Goal: Transaction & Acquisition: Purchase product/service

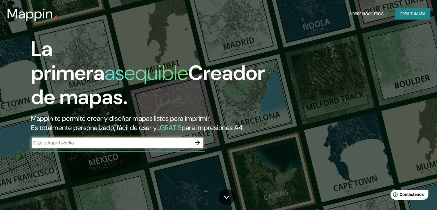
click at [153, 146] on input "text" at bounding box center [111, 142] width 161 height 7
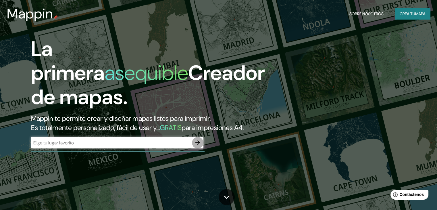
click at [200, 146] on icon "button" at bounding box center [197, 142] width 7 height 7
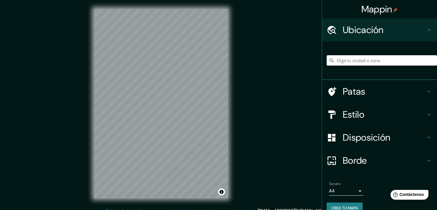
click at [339, 62] on input "Elige tu ciudad o zona" at bounding box center [382, 60] width 110 height 10
click at [363, 56] on input "Elige tu ciudad o zona" at bounding box center [382, 60] width 110 height 10
paste input "[STREET_ADDRESS]"
type input "[STREET_ADDRESS]"
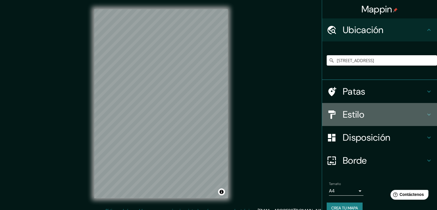
drag, startPoint x: 346, startPoint y: 108, endPoint x: 364, endPoint y: 113, distance: 18.5
click at [347, 110] on font "Estilo" at bounding box center [354, 114] width 22 height 12
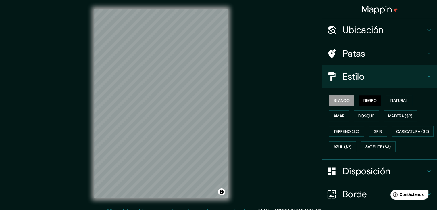
click at [364, 100] on font "Negro" at bounding box center [371, 100] width 14 height 5
click at [397, 100] on font "Natural" at bounding box center [399, 100] width 17 height 5
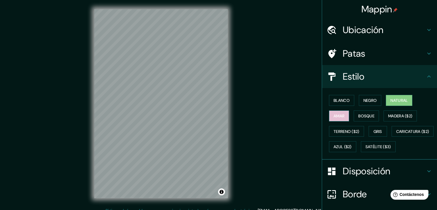
click at [339, 115] on font "Amar" at bounding box center [339, 115] width 11 height 5
click at [361, 115] on font "Bosque" at bounding box center [366, 115] width 16 height 5
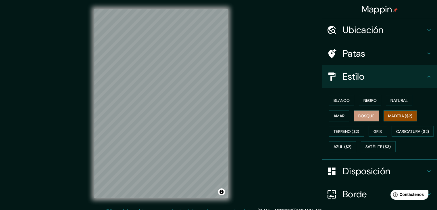
click at [399, 116] on font "Madera ($2)" at bounding box center [400, 115] width 24 height 5
click at [369, 131] on button "Gris" at bounding box center [378, 131] width 18 height 11
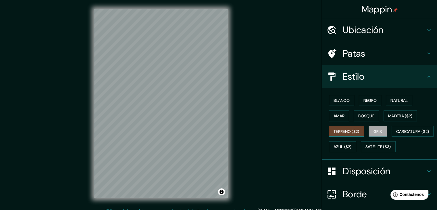
click at [346, 133] on font "Terreno ($2)" at bounding box center [347, 131] width 26 height 7
click at [396, 134] on font "Caricatura ($2)" at bounding box center [412, 131] width 33 height 5
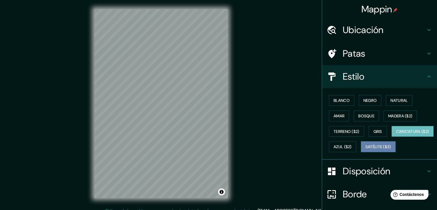
click at [366, 149] on font "Satélite ($3)" at bounding box center [379, 146] width 26 height 5
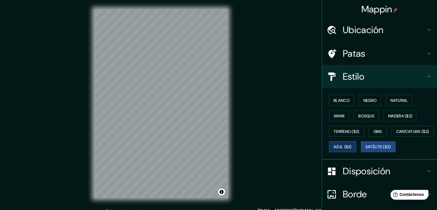
click at [352, 146] on font "Azul ($2)" at bounding box center [343, 146] width 18 height 5
